Goal: Transaction & Acquisition: Purchase product/service

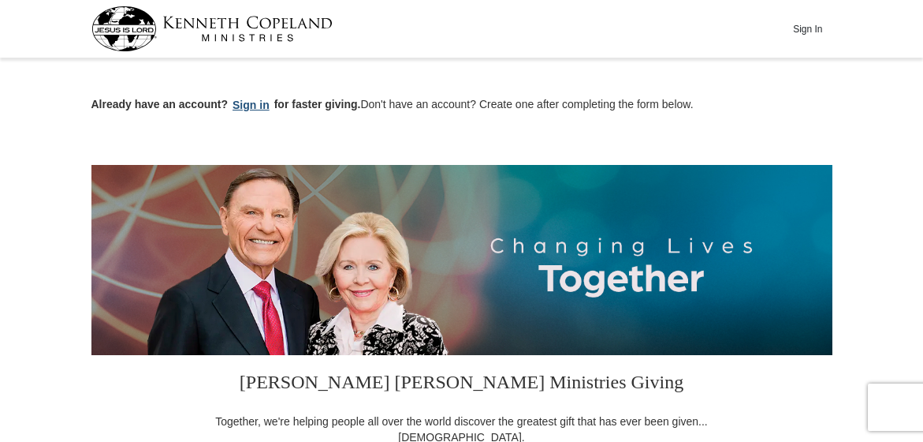
click at [261, 102] on button "Sign in" at bounding box center [251, 105] width 47 height 18
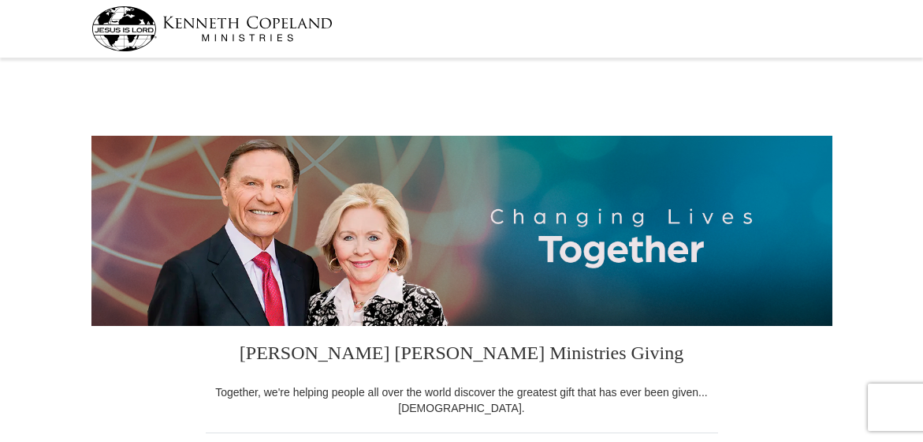
select select "GA"
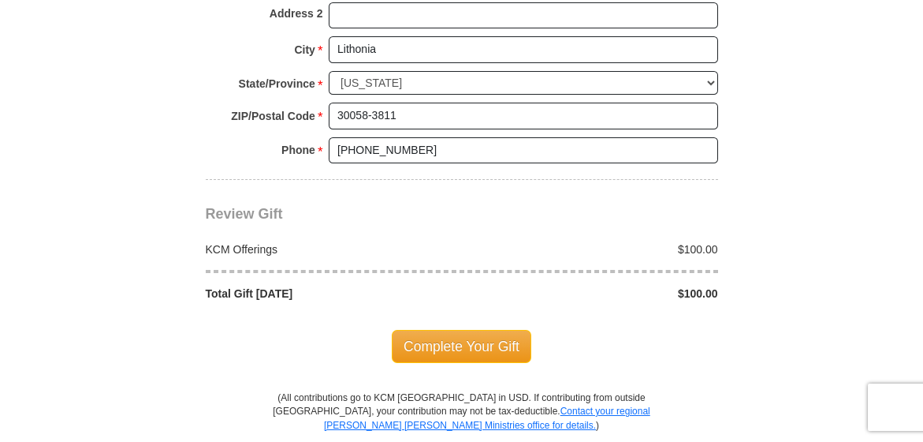
scroll to position [1264, 0]
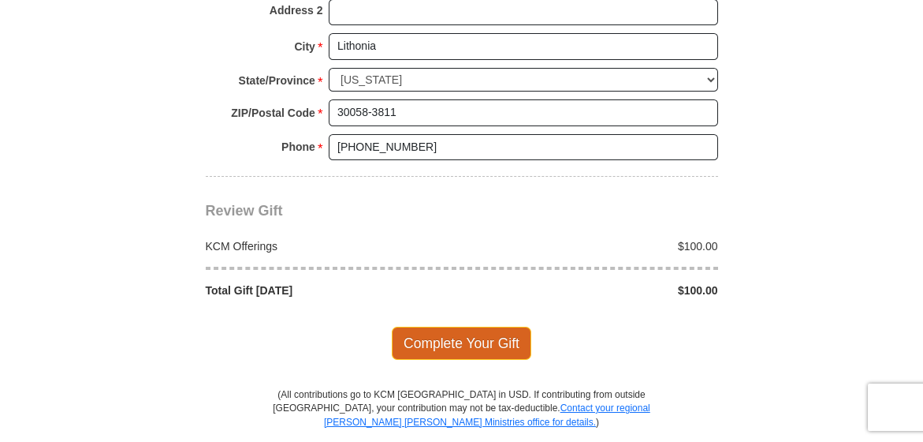
click at [487, 326] on span "Complete Your Gift" at bounding box center [462, 342] width 140 height 33
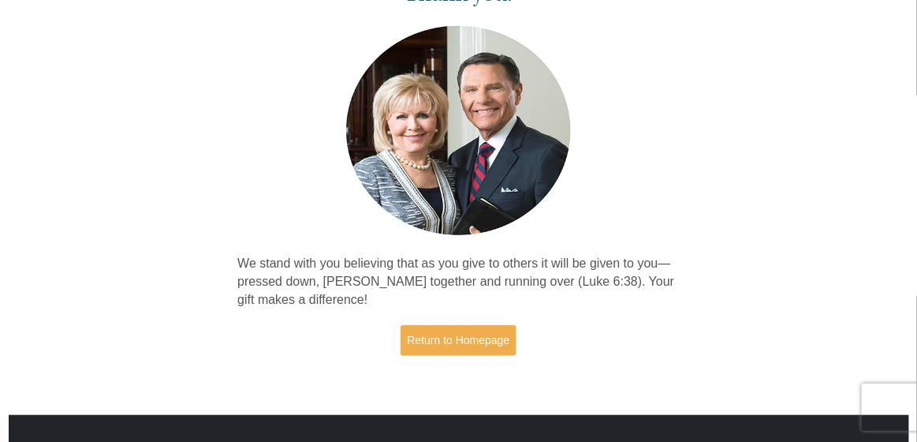
scroll to position [105, 0]
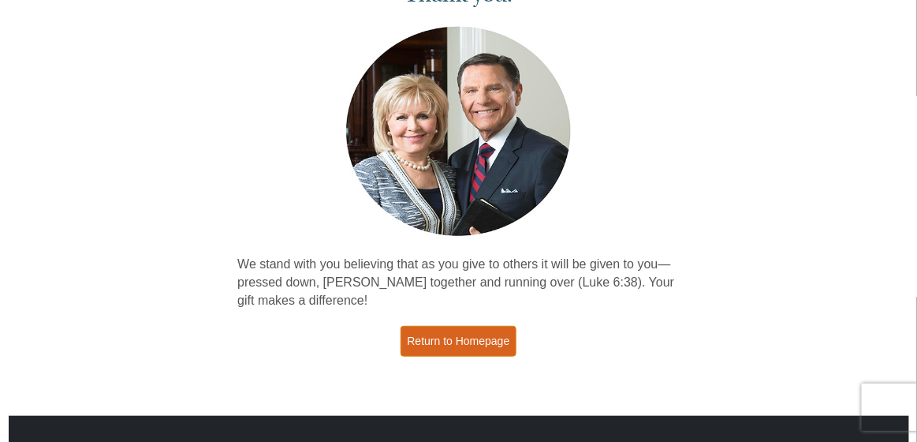
click at [463, 338] on link "Return to Homepage" at bounding box center [459, 341] width 117 height 31
